Goal: Information Seeking & Learning: Learn about a topic

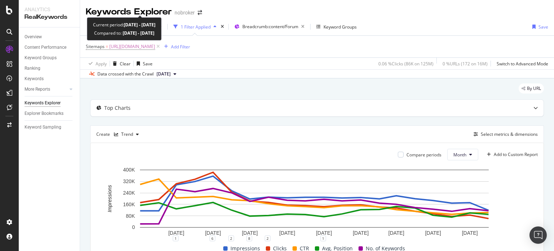
click at [121, 24] on span "[DATE] - [DATE]" at bounding box center [112, 27] width 32 height 6
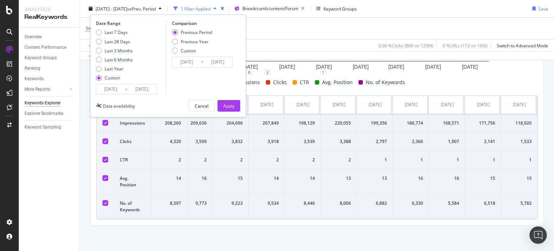
click at [136, 88] on input "2025/08/24" at bounding box center [141, 89] width 29 height 10
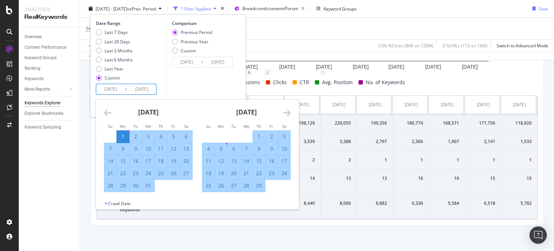
click at [290, 112] on icon "Move forward to switch to the next month." at bounding box center [287, 112] width 8 height 9
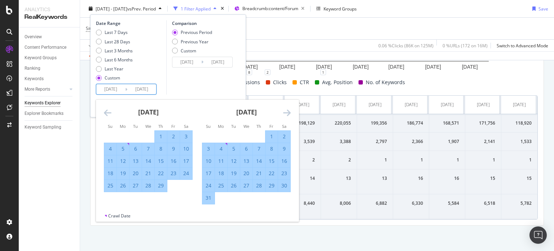
click at [290, 112] on icon "Move forward to switch to the next month." at bounding box center [287, 112] width 8 height 9
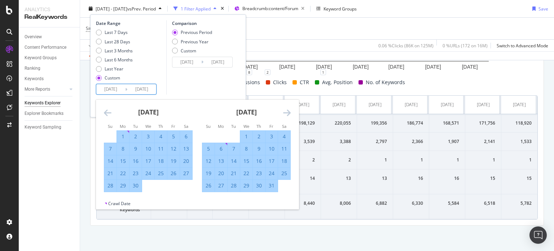
click at [290, 112] on icon "Move forward to switch to the next month." at bounding box center [287, 112] width 8 height 9
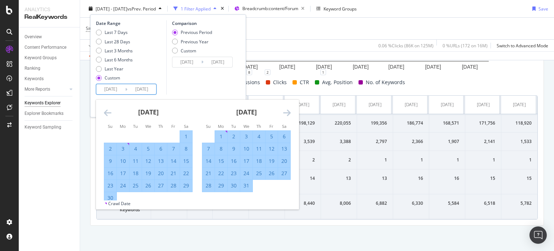
click at [290, 112] on icon "Move forward to switch to the next month." at bounding box center [287, 112] width 8 height 9
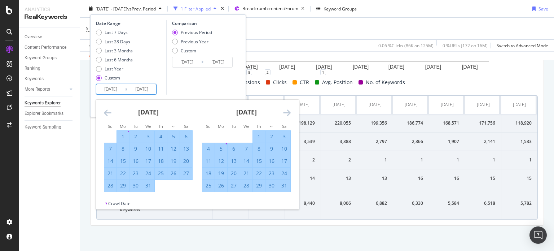
click at [290, 112] on icon "Move forward to switch to the next month." at bounding box center [287, 112] width 8 height 9
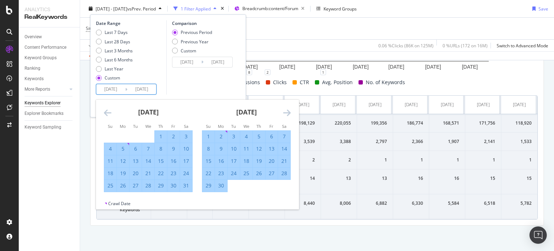
click at [290, 112] on icon "Move forward to switch to the next month." at bounding box center [287, 112] width 8 height 9
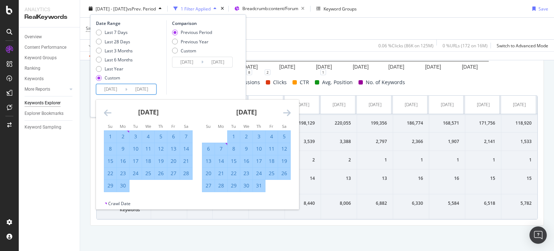
click at [290, 112] on icon "Move forward to switch to the next month." at bounding box center [287, 112] width 8 height 9
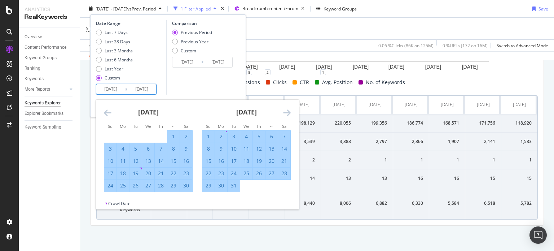
click at [290, 112] on icon "Move forward to switch to the next month." at bounding box center [287, 112] width 8 height 9
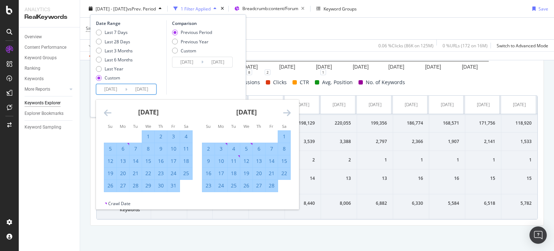
click at [290, 112] on icon "Move forward to switch to the next month." at bounding box center [287, 112] width 8 height 9
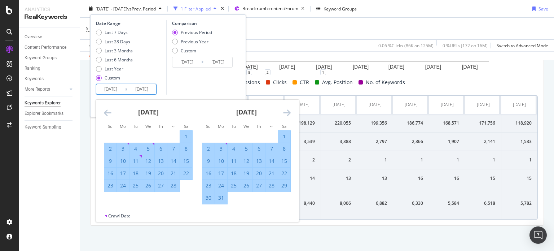
click at [290, 112] on icon "Move forward to switch to the next month." at bounding box center [287, 112] width 8 height 9
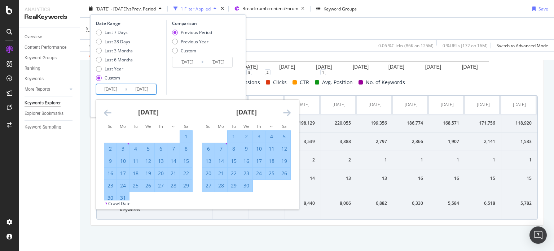
click at [290, 112] on icon "Move forward to switch to the next month." at bounding box center [287, 112] width 8 height 9
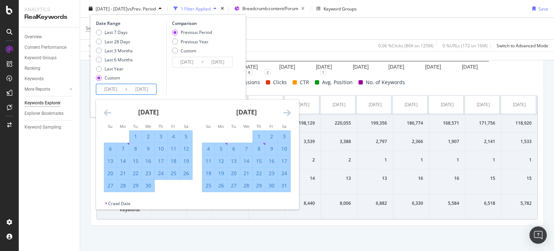
click at [290, 112] on icon "Move forward to switch to the next month." at bounding box center [287, 112] width 8 height 9
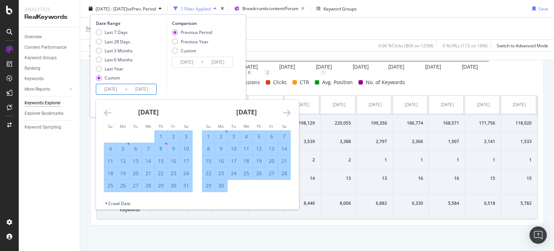
click at [290, 112] on icon "Move forward to switch to the next month." at bounding box center [287, 112] width 8 height 9
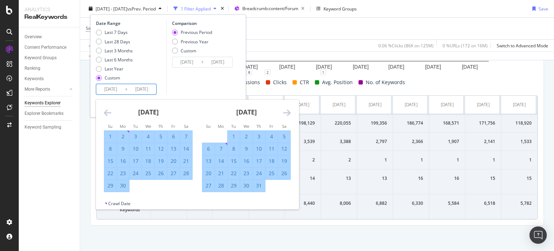
click at [290, 112] on icon "Move forward to switch to the next month." at bounding box center [287, 112] width 8 height 9
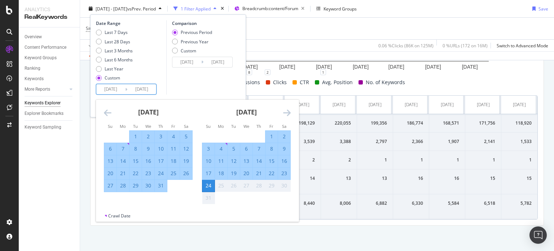
click at [290, 112] on icon "Move forward to switch to the next month." at bounding box center [287, 112] width 8 height 9
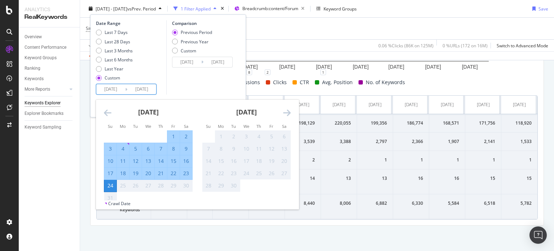
click at [290, 112] on icon "Move forward to switch to the next month." at bounding box center [287, 112] width 8 height 9
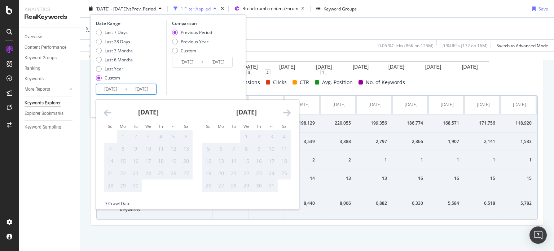
click at [107, 112] on icon "Move backward to switch to the previous month." at bounding box center [108, 112] width 8 height 9
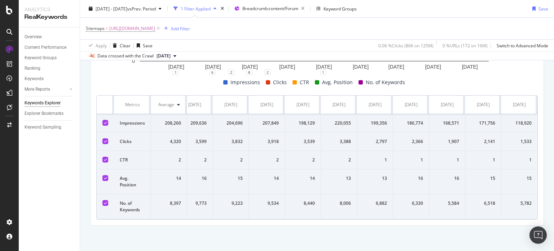
click at [278, 45] on div "Apply Clear Save 0.06 % Clicks ( 86K on 125M ) 0 % URLs ( 172 on 16M ) Switch t…" at bounding box center [317, 45] width 474 height 12
click at [155, 26] on span "https://www.nobroker.in/forum/sitemap-index/?id=furniture.xml" at bounding box center [132, 28] width 46 height 10
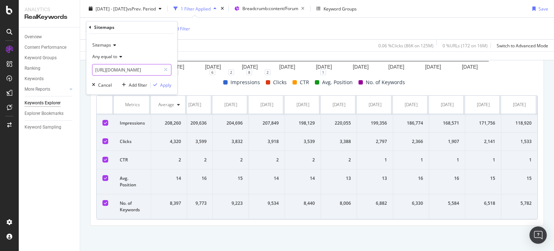
click at [129, 65] on input "https://www.nobroker.in/forum/sitemap-index/?id=furniture.xml" at bounding box center [126, 70] width 68 height 12
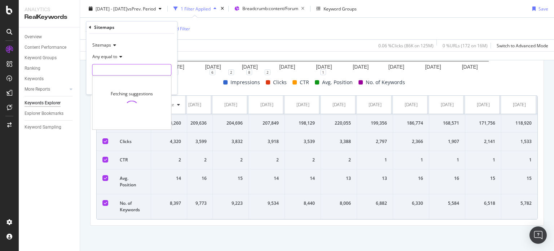
type input "c"
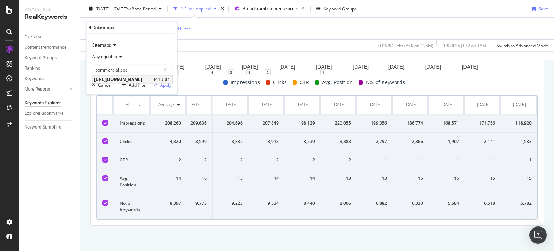
click at [138, 78] on span "https://www.nobroker.in/forum/sitemap-index/?id=commercial-space.xml" at bounding box center [122, 79] width 57 height 6
type input "https://www.nobroker.in/forum/sitemap-index/?id=commercial-space.xml"
click at [172, 85] on div "Sitemaps Any equal to https://www.nobroker.in/forum/sitemap-index/?id=commercia…" at bounding box center [131, 64] width 91 height 61
click at [167, 85] on div "Apply" at bounding box center [165, 85] width 11 height 6
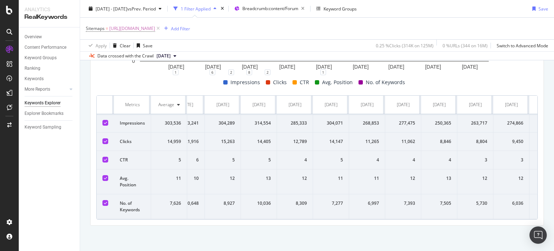
scroll to position [0, 376]
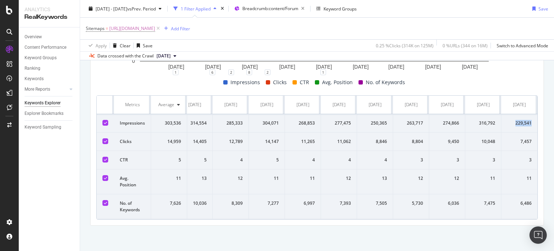
drag, startPoint x: 502, startPoint y: 109, endPoint x: 527, endPoint y: 109, distance: 24.9
click at [527, 114] on td "229,541" at bounding box center [519, 123] width 36 height 18
copy div "229,541"
drag, startPoint x: 512, startPoint y: 136, endPoint x: 526, endPoint y: 136, distance: 14.4
click at [526, 136] on td "7,457" at bounding box center [519, 141] width 36 height 18
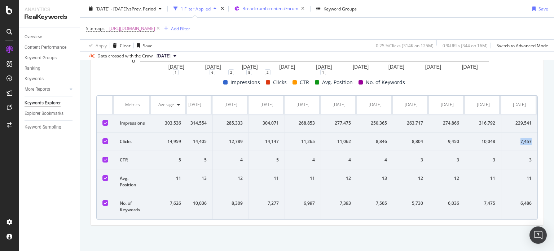
copy div "7,457"
click at [155, 28] on span "https://www.nobroker.in/forum/sitemap-index/?id=commercial-space.xml" at bounding box center [132, 28] width 46 height 10
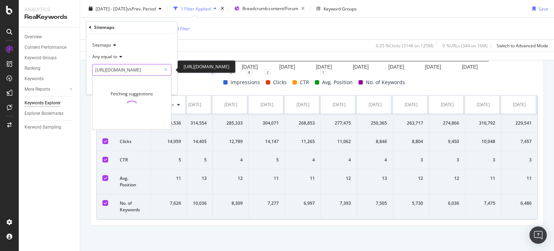
click at [130, 72] on input "https://www.nobroker.in/forum/sitemap-index/?id=commercial-space.xml" at bounding box center [126, 70] width 68 height 12
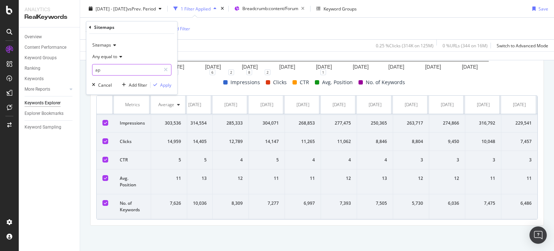
type input "a"
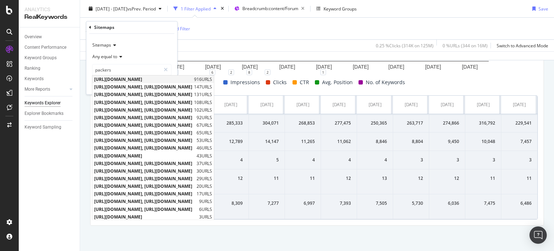
click at [136, 78] on span "https://www.nobroker.in/forum/sitemap-index/?id=packers-movers-queries.xml" at bounding box center [143, 79] width 98 height 6
type input "https://www.nobroker.in/forum/sitemap-index/?id=packers-movers-queries.xml"
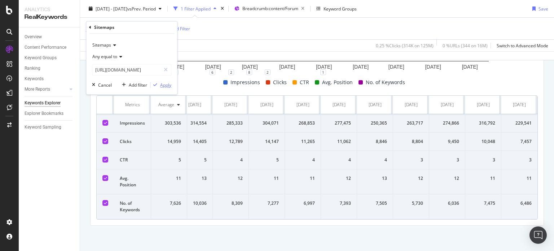
click at [160, 84] on div "button" at bounding box center [155, 85] width 10 height 4
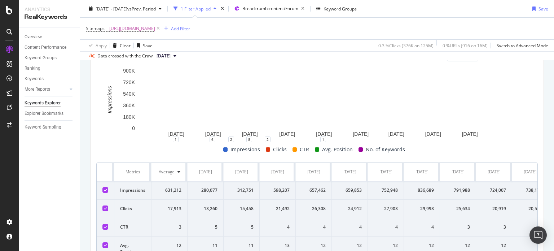
scroll to position [177, 0]
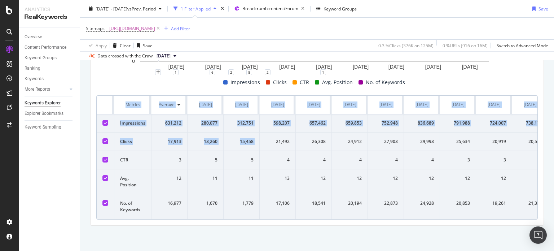
drag, startPoint x: 98, startPoint y: 90, endPoint x: 269, endPoint y: 145, distance: 179.4
click at [269, 145] on table "Metrics Average Jan. 2024 Feb. 2024 Mar. 2024 Apr. 2024 May. 2024 Jun. 2024 Jul…" at bounding box center [503, 157] width 812 height 123
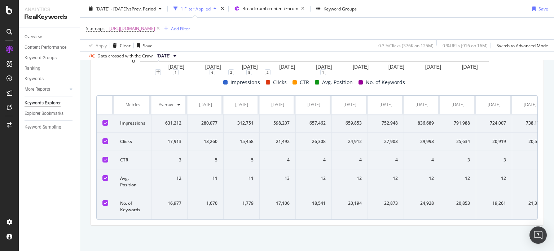
click at [379, 151] on td "4" at bounding box center [386, 160] width 36 height 18
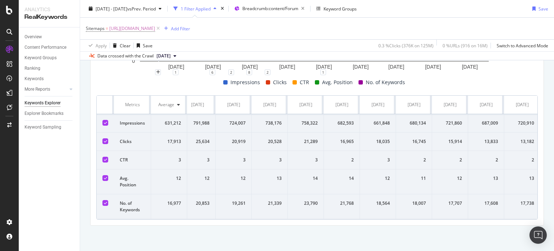
scroll to position [0, 376]
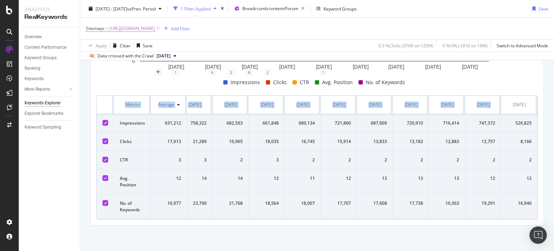
drag, startPoint x: 502, startPoint y: 92, endPoint x: 533, endPoint y: 200, distance: 112.7
click at [533, 200] on div "Compare periods Month Add to Custom Report 1 Mar. 2024 1 May. 2024 1 Jul. 2024 …" at bounding box center [316, 101] width 453 height 248
copy thead "Metrics Average Jan. 2024 Feb. 2024 Mar. 2024 Apr. 2024 May. 2024 Jun. 2024 Jul…"
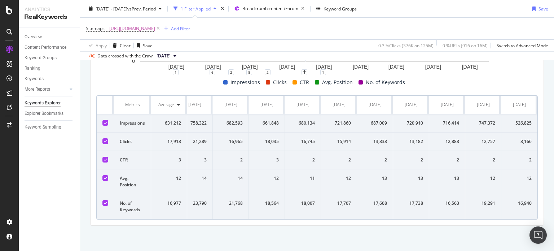
click at [102, 96] on th at bounding box center [106, 105] width 18 height 18
drag, startPoint x: 102, startPoint y: 92, endPoint x: 553, endPoint y: 267, distance: 483.8
click at [553, 250] on html "Analytics RealKeywords Overview Content Performance Keyword Groups Ranking Keyw…" at bounding box center [277, 125] width 554 height 251
copy thead
click at [155, 26] on span "https://www.nobroker.in/forum/sitemap-index/?id=packers-movers-queries.xml" at bounding box center [132, 28] width 46 height 10
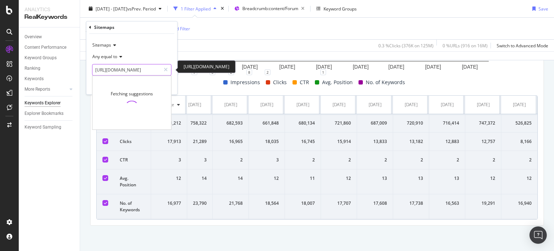
click at [122, 70] on input "https://www.nobroker.in/forum/sitemap-index/?id=packers-movers-queries.xml" at bounding box center [126, 70] width 68 height 12
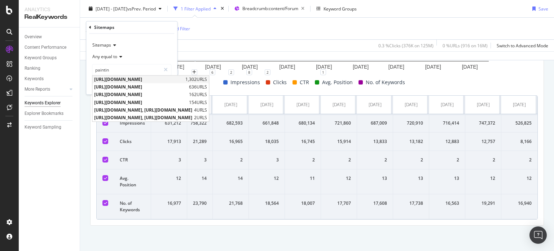
click at [134, 78] on span "https://www.nobroker.in/forum/sitemap-index/?id=painting.xml" at bounding box center [138, 79] width 89 height 6
type input "https://www.nobroker.in/forum/sitemap-index/?id=painting.xml"
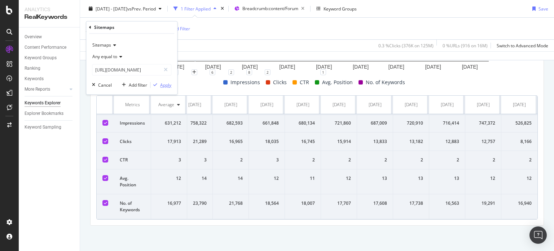
click at [162, 85] on div "Apply" at bounding box center [165, 85] width 11 height 6
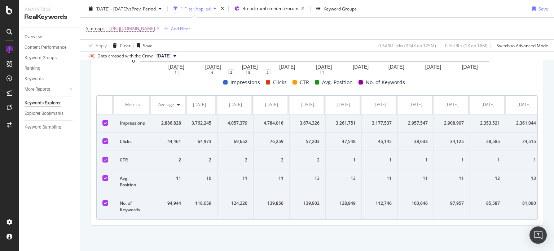
scroll to position [0, 376]
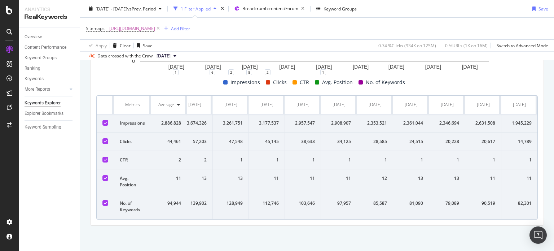
drag, startPoint x: 102, startPoint y: 88, endPoint x: 553, endPoint y: 215, distance: 469.1
click at [553, 215] on div "Keywords Explorer nobroker 2024 Jan. 1st - 2025 Aug. 24th vs Prev. Period 1 Fil…" at bounding box center [317, 125] width 474 height 251
copy thead
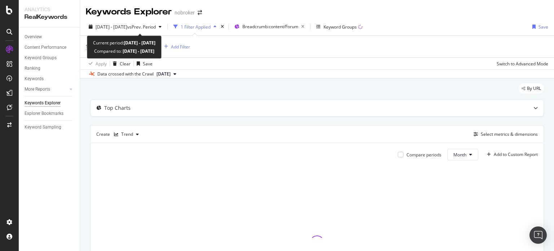
click at [155, 45] on span "[URL][DOMAIN_NAME]" at bounding box center [132, 46] width 46 height 10
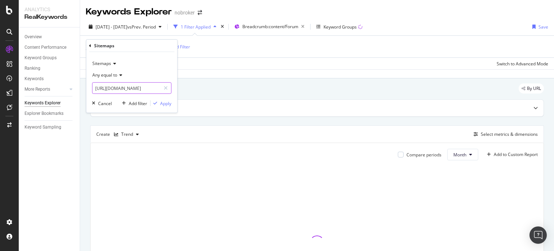
click at [123, 85] on input "[URL][DOMAIN_NAME]" at bounding box center [126, 88] width 68 height 12
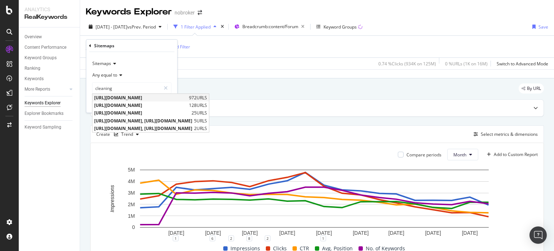
click at [145, 96] on span "[URL][DOMAIN_NAME]" at bounding box center [140, 97] width 93 height 6
type input "[URL][DOMAIN_NAME]"
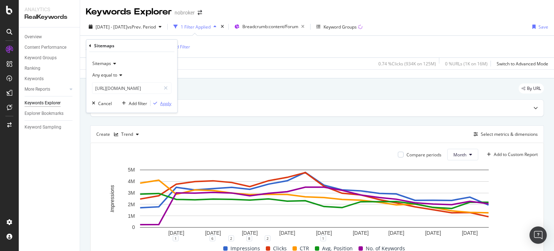
click at [163, 102] on div "Apply" at bounding box center [165, 103] width 11 height 6
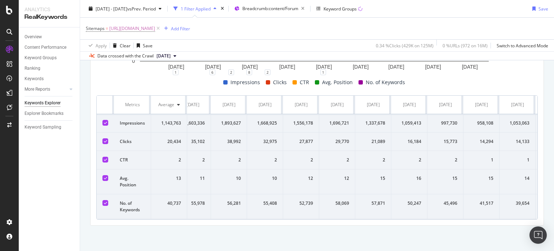
scroll to position [0, 376]
drag, startPoint x: 130, startPoint y: 93, endPoint x: 553, endPoint y: 235, distance: 446.6
click at [553, 235] on div "Keywords Explorer nobroker 2024 Jan. 1st - 2025 Aug. 24th vs Prev. Period 1 Fil…" at bounding box center [317, 125] width 474 height 251
copy thead
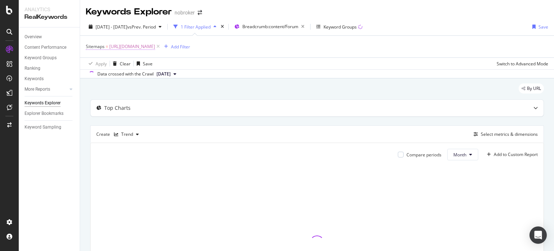
click at [155, 45] on span "[URL][DOMAIN_NAME]" at bounding box center [132, 46] width 46 height 10
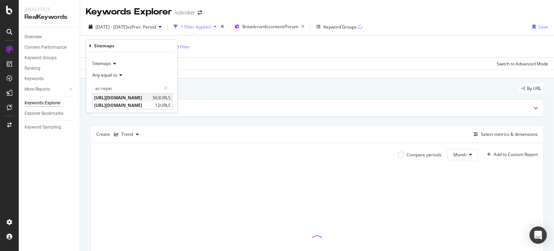
click at [151, 98] on span "https://www.nobroker.in/forum/sitemap-index/?id=ac-repair-servicing.xml" at bounding box center [122, 97] width 57 height 6
type input "https://www.nobroker.in/forum/sitemap-index/?id=ac-repair-servicing.xml"
click at [166, 103] on div "Apply" at bounding box center [165, 103] width 11 height 6
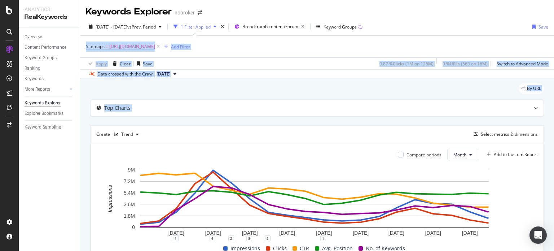
drag, startPoint x: 544, startPoint y: 31, endPoint x: 553, endPoint y: 104, distance: 73.4
click at [553, 104] on div "Keywords Explorer nobroker 2024 Jan. 1st - 2025 Aug. 24th vs Prev. Period 1 Fil…" at bounding box center [317, 125] width 474 height 251
click at [544, 99] on div "By URL Top Charts Create Trend Select metrics & dimensions Compare periods Mont…" at bounding box center [317, 247] width 474 height 338
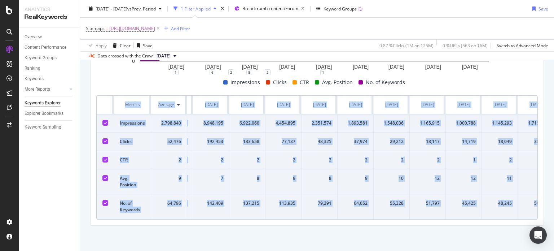
scroll to position [0, 376]
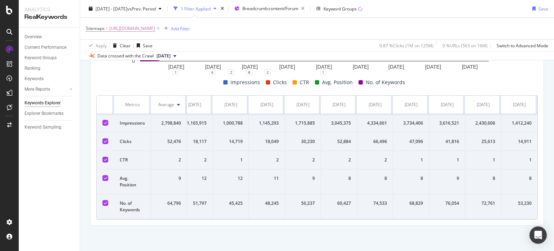
drag, startPoint x: 98, startPoint y: 89, endPoint x: 553, endPoint y: 220, distance: 473.6
click at [553, 220] on div "Keywords Explorer nobroker 2024 Jan. 1st - 2025 Aug. 24th vs Prev. Period 1 Fil…" at bounding box center [317, 125] width 474 height 251
copy thead
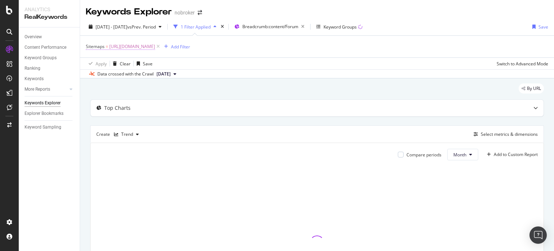
click at [155, 49] on span "[URL][DOMAIN_NAME]" at bounding box center [132, 46] width 46 height 10
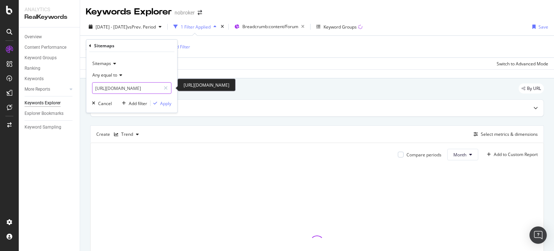
click at [143, 83] on input "https://www.nobroker.in/forum/sitemap-index/?id=ac-repair-servicing.xml" at bounding box center [126, 88] width 68 height 12
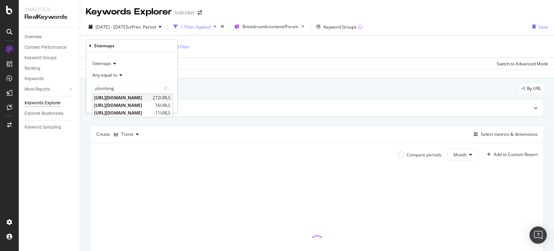
click at [150, 94] on div "https://www.nobroker.in/forum/sitemap-index/?id=plumbing.xml 272 URLS" at bounding box center [132, 98] width 80 height 8
type input "https://www.nobroker.in/forum/sitemap-index/?id=plumbing.xml"
click at [170, 104] on div "Apply" at bounding box center [165, 103] width 11 height 6
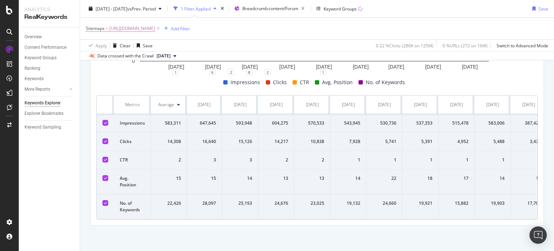
scroll to position [0, 376]
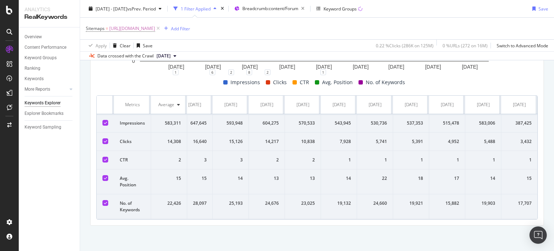
drag, startPoint x: 101, startPoint y: 92, endPoint x: 553, endPoint y: 227, distance: 472.4
click at [553, 227] on div "Keywords Explorer nobroker 2024 Jan. 1st - 2025 Aug. 24th vs Prev. Period 1 Fil…" at bounding box center [317, 125] width 474 height 251
copy thead
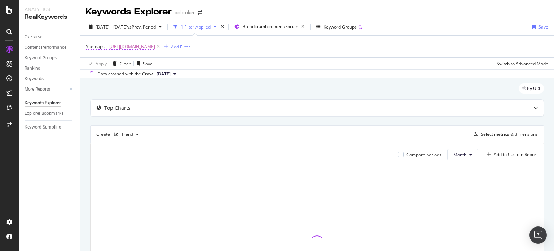
click at [155, 46] on span "[URL][DOMAIN_NAME]" at bounding box center [132, 46] width 46 height 10
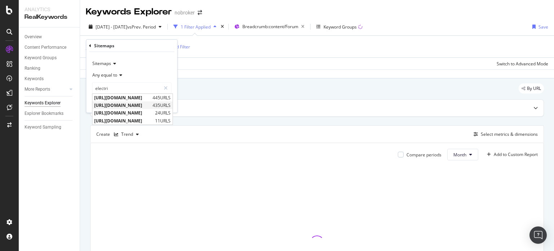
click at [154, 101] on div "[URL][DOMAIN_NAME] 435 URLS" at bounding box center [132, 105] width 80 height 8
type input "[URL][DOMAIN_NAME]"
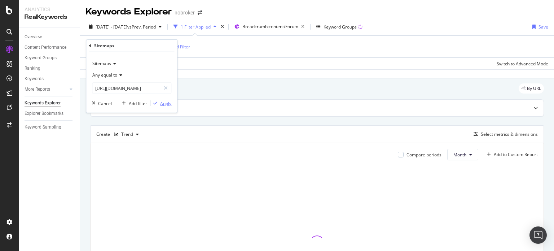
click at [162, 103] on div "Apply" at bounding box center [165, 103] width 11 height 6
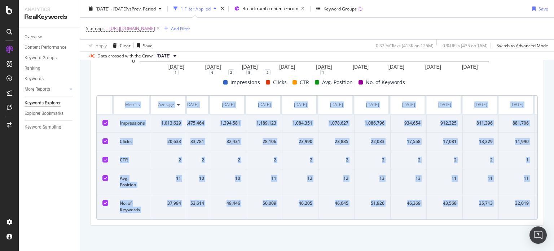
scroll to position [0, 376]
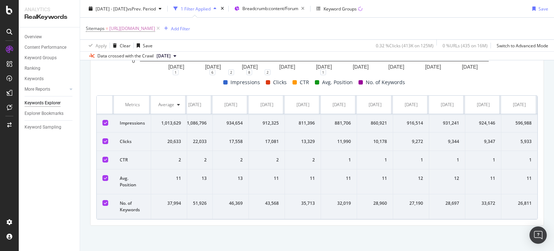
drag, startPoint x: 97, startPoint y: 92, endPoint x: 553, endPoint y: 203, distance: 470.2
click at [553, 203] on div "Keywords Explorer nobroker 2024 Jan. 1st - 2025 Aug. 24th vs Prev. Period 1 Fil…" at bounding box center [317, 125] width 474 height 251
copy thead
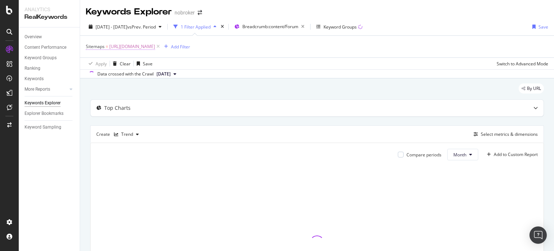
click at [148, 48] on span "[URL][DOMAIN_NAME]" at bounding box center [132, 46] width 46 height 10
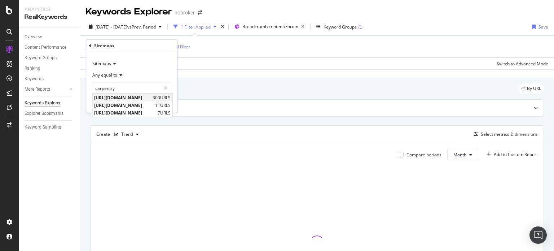
click at [141, 95] on span "[URL][DOMAIN_NAME]" at bounding box center [122, 97] width 57 height 6
type input "[URL][DOMAIN_NAME]"
click at [160, 103] on div "Apply" at bounding box center [165, 103] width 11 height 6
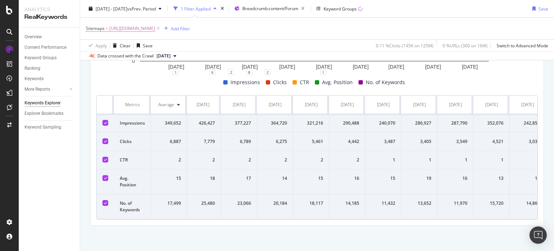
scroll to position [0, 376]
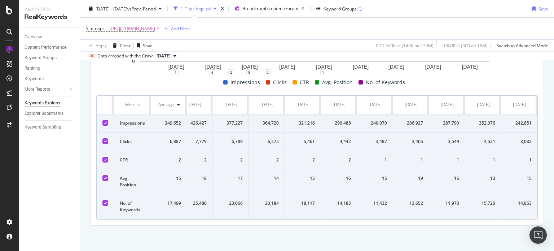
drag, startPoint x: 99, startPoint y: 89, endPoint x: 553, endPoint y: 257, distance: 483.9
click at [553, 250] on html "Analytics RealKeywords Overview Content Performance Keyword Groups Ranking Keyw…" at bounding box center [277, 125] width 554 height 251
copy thead
